Goal: Information Seeking & Learning: Learn about a topic

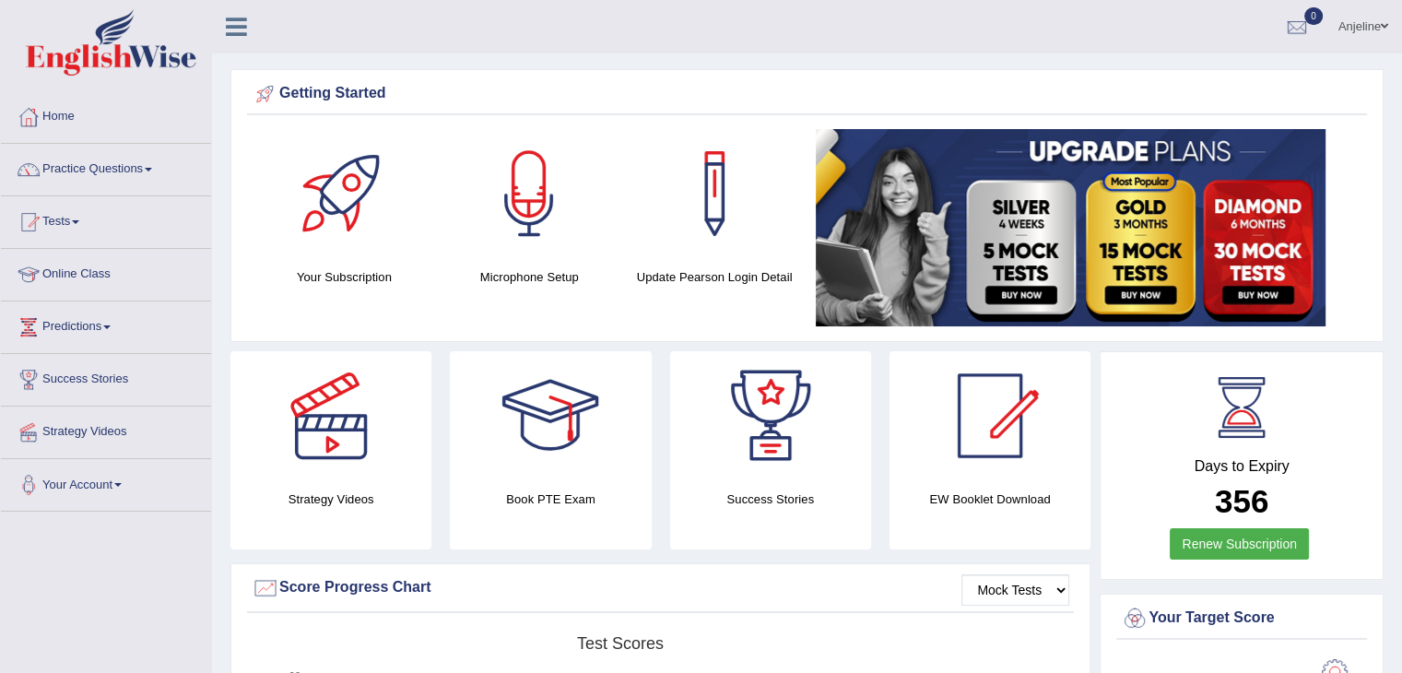
click at [117, 268] on link "Online Class" at bounding box center [106, 272] width 210 height 46
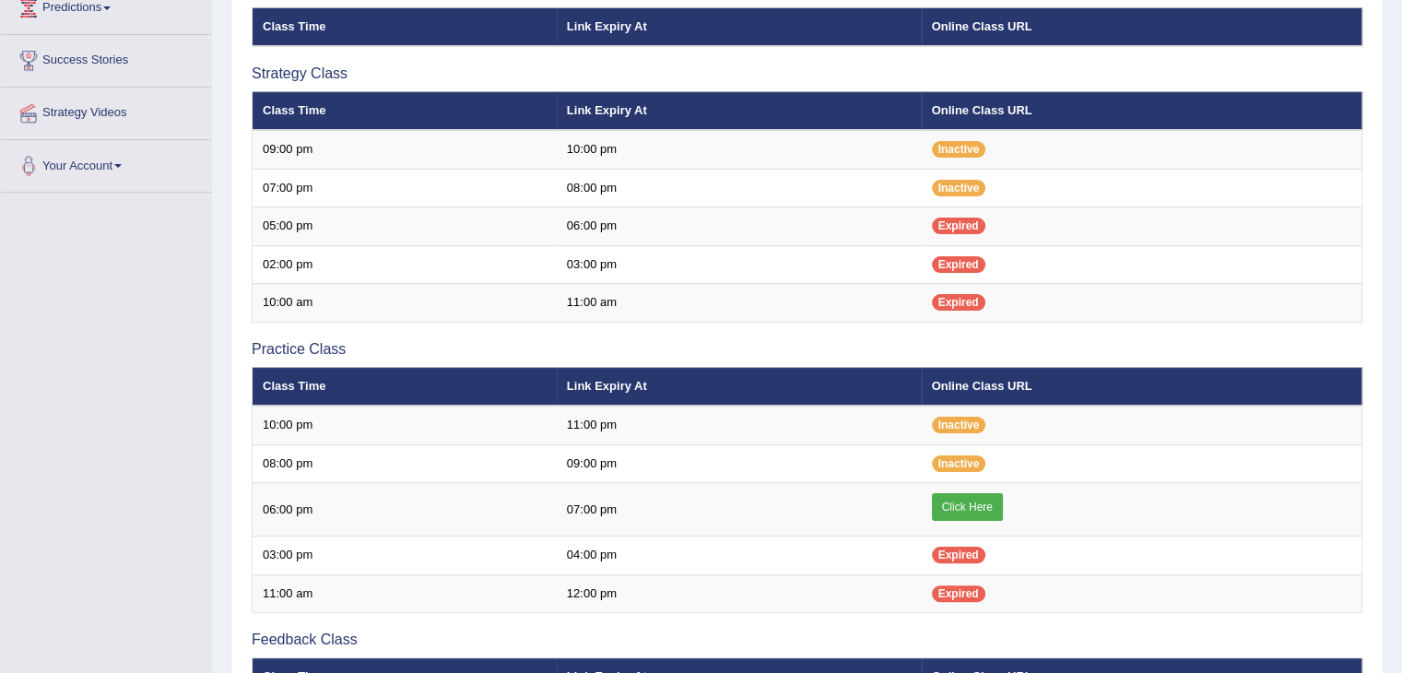
scroll to position [304, 0]
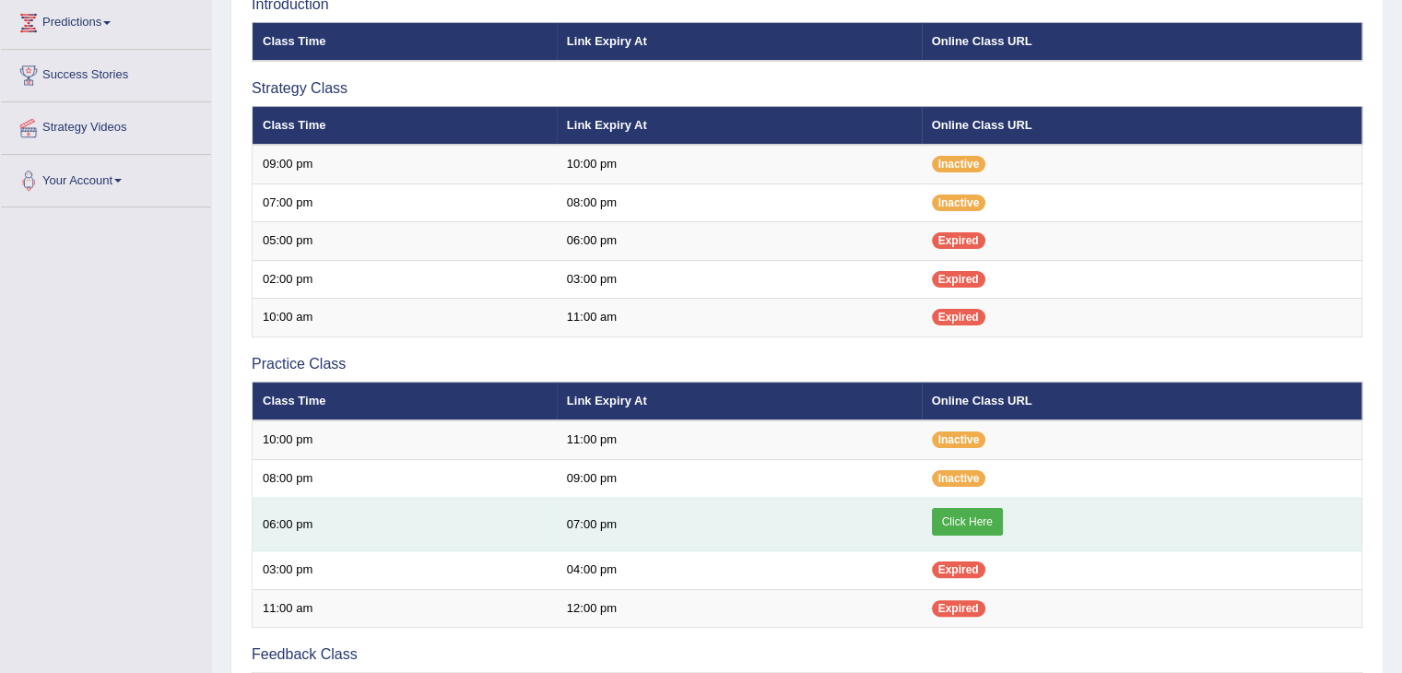
click at [974, 513] on link "Click Here" at bounding box center [967, 522] width 71 height 28
